Goal: Task Accomplishment & Management: Manage account settings

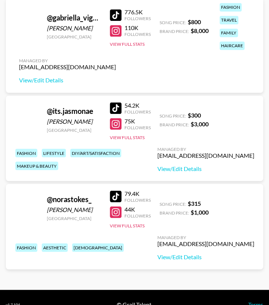
scroll to position [318, 0]
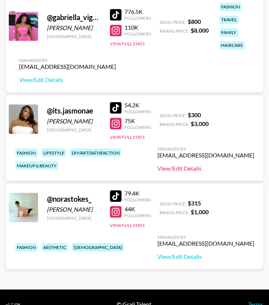
click at [177, 165] on link "View/Edit Details" at bounding box center [205, 167] width 97 height 7
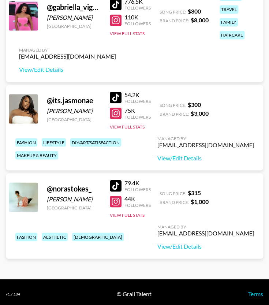
scroll to position [331, 0]
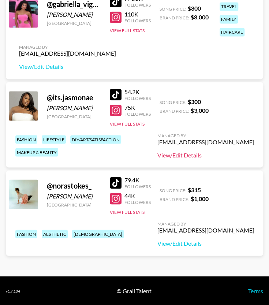
click at [168, 154] on link "View/Edit Details" at bounding box center [205, 154] width 97 height 7
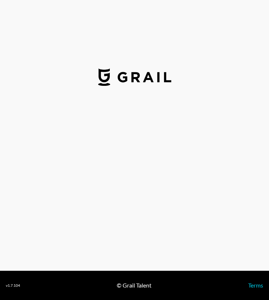
select select "USD"
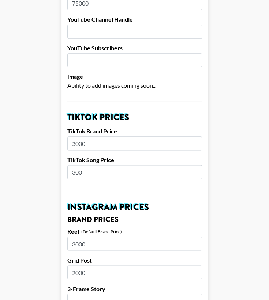
scroll to position [143, 0]
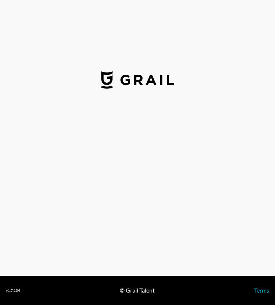
select select "USD"
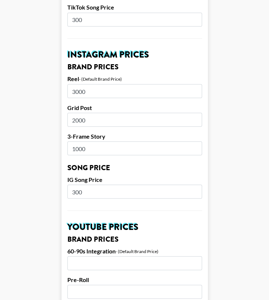
scroll to position [312, 0]
